Goal: Task Accomplishment & Management: Use online tool/utility

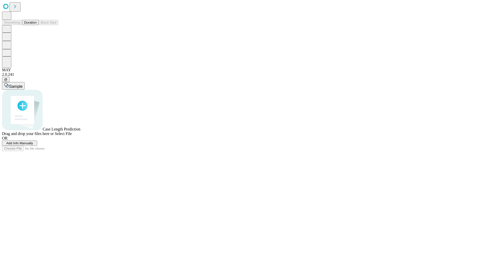
click at [37, 25] on button "Duration" at bounding box center [30, 22] width 17 height 5
click at [33, 145] on span "Add Info Manually" at bounding box center [19, 143] width 27 height 4
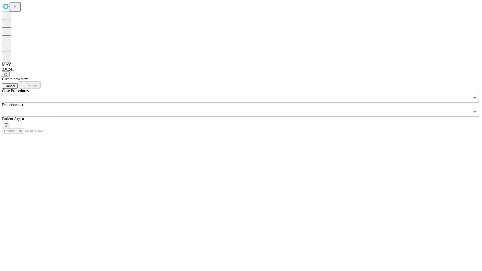
type input "**"
click at [245, 107] on input "text" at bounding box center [236, 112] width 468 height 10
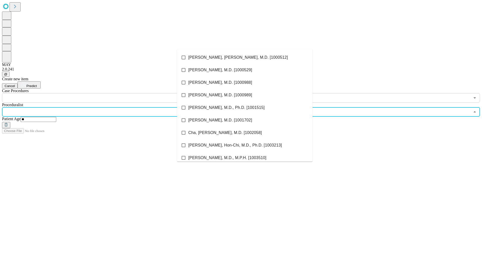
click at [245, 58] on li "[PERSON_NAME], [PERSON_NAME], M.D. [1000512]" at bounding box center [245, 57] width 136 height 13
click at [105, 93] on input "text" at bounding box center [236, 98] width 468 height 10
